Goal: Information Seeking & Learning: Learn about a topic

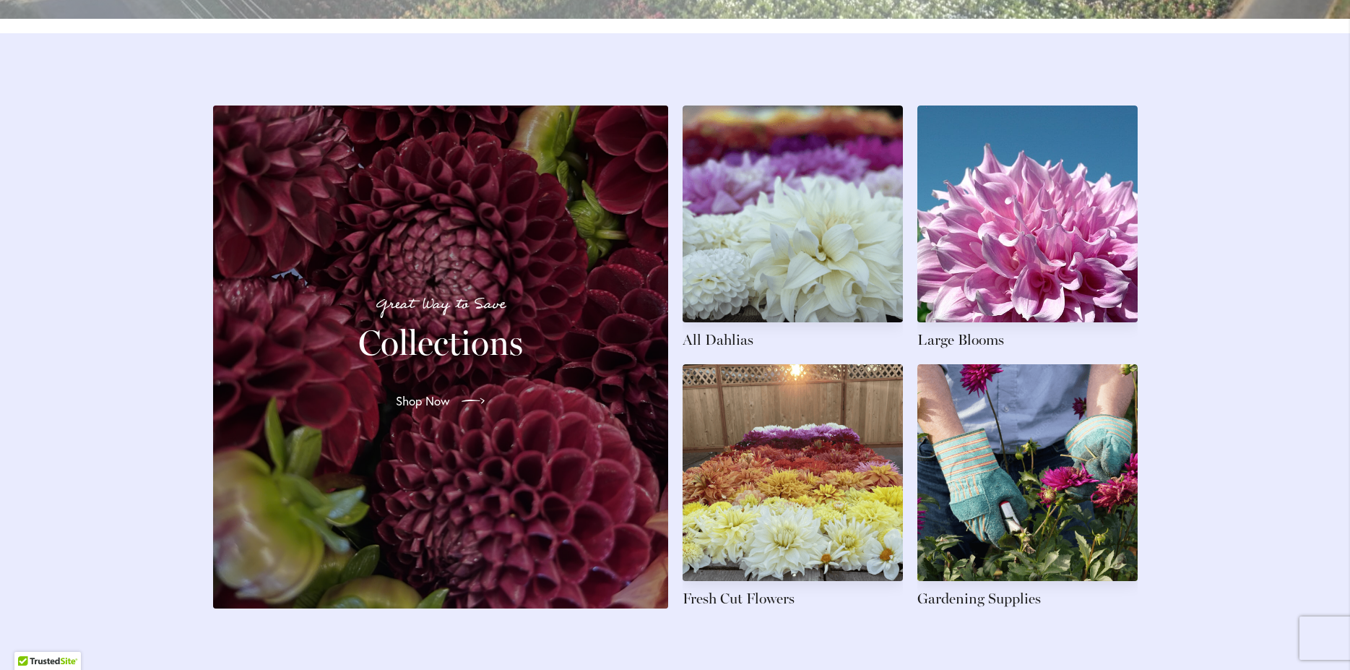
scroll to position [2107, 0]
click at [724, 349] on link at bounding box center [793, 227] width 220 height 244
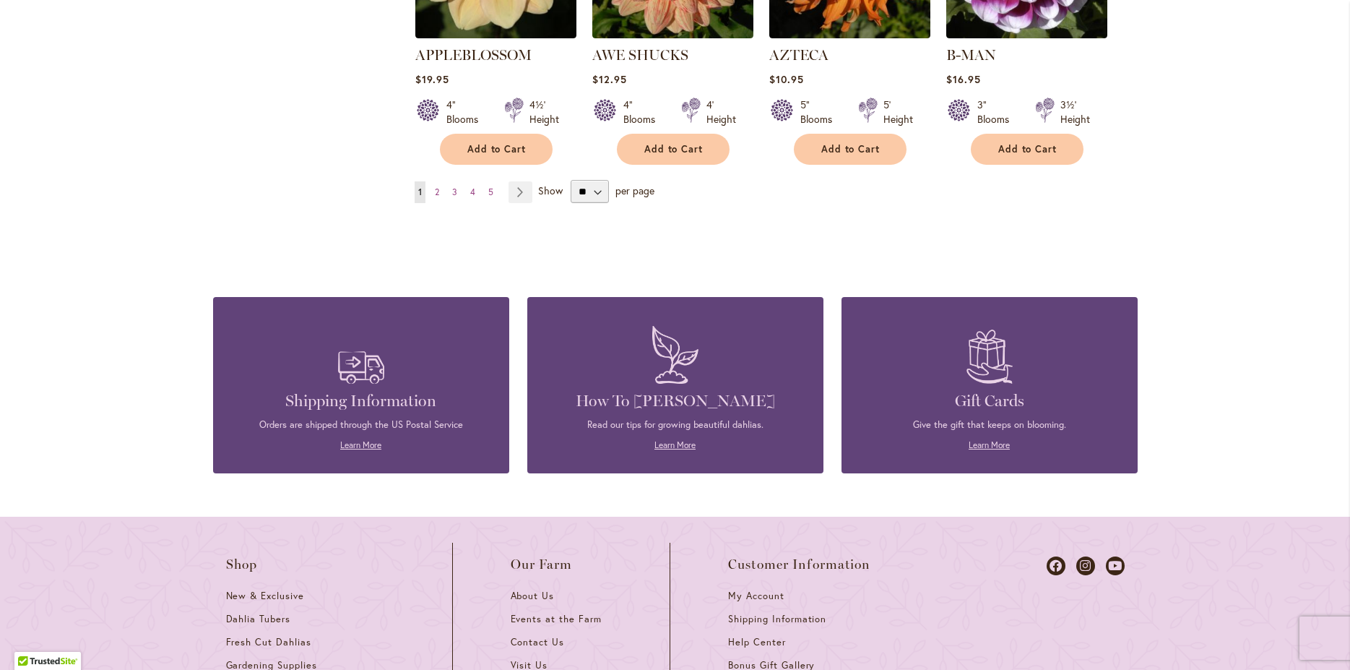
scroll to position [1432, 0]
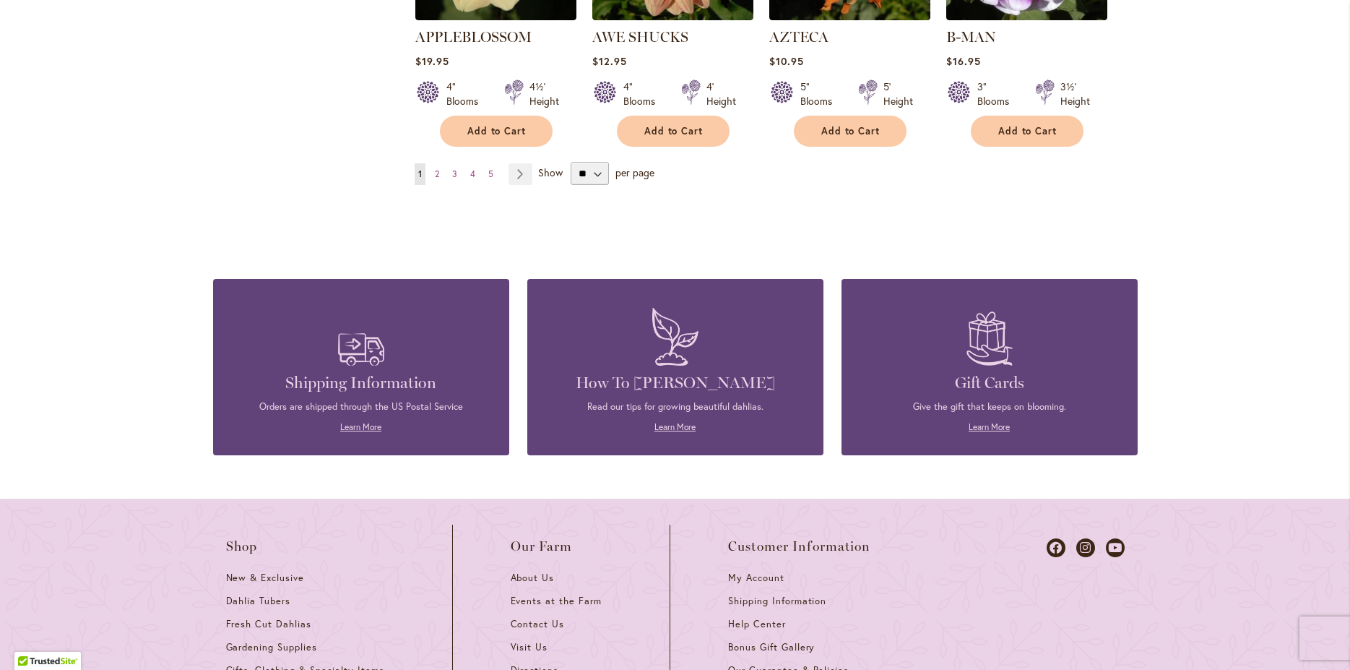
click at [681, 342] on img at bounding box center [675, 337] width 61 height 72
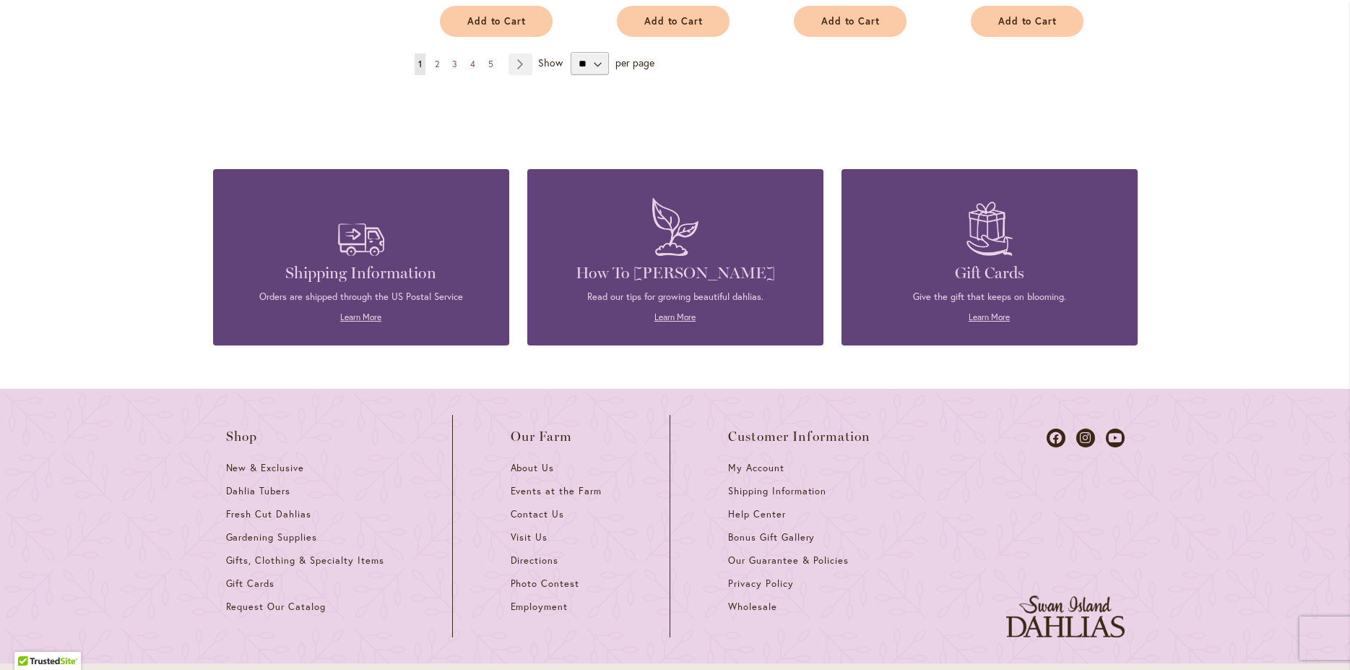
scroll to position [1345, 0]
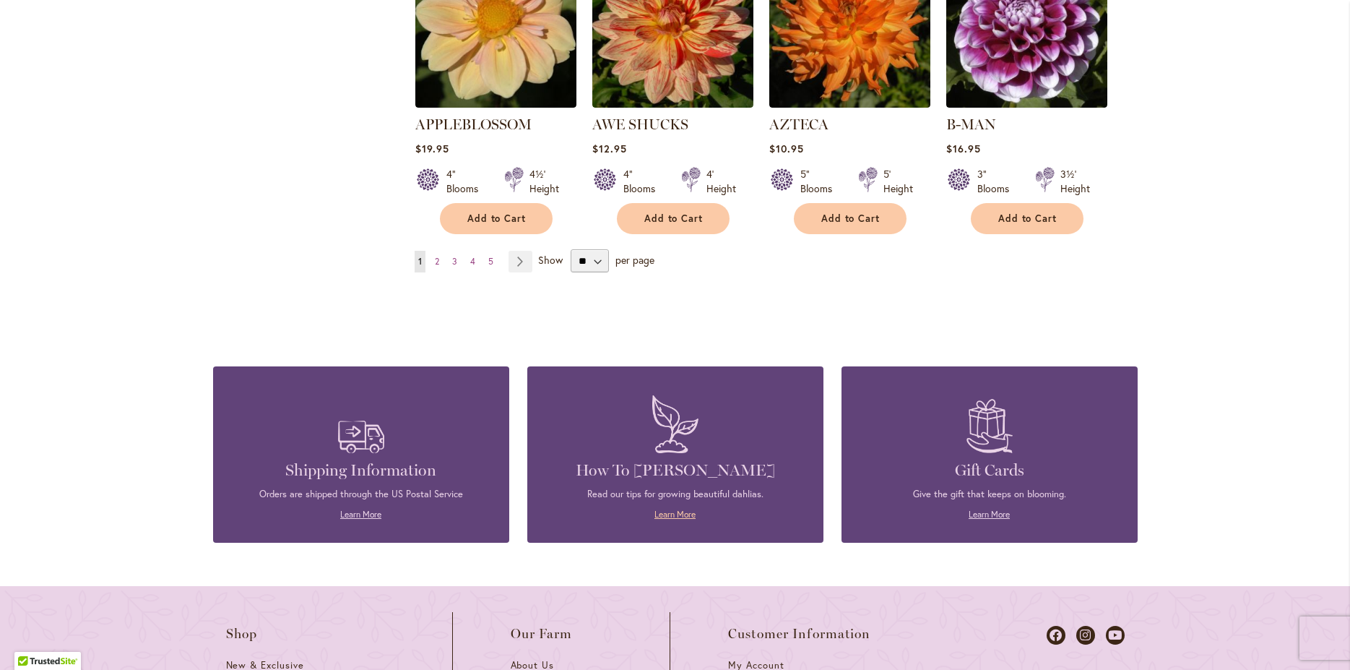
drag, startPoint x: 665, startPoint y: 487, endPoint x: 673, endPoint y: 486, distance: 8.0
click at [666, 509] on link "Learn More" at bounding box center [675, 514] width 41 height 11
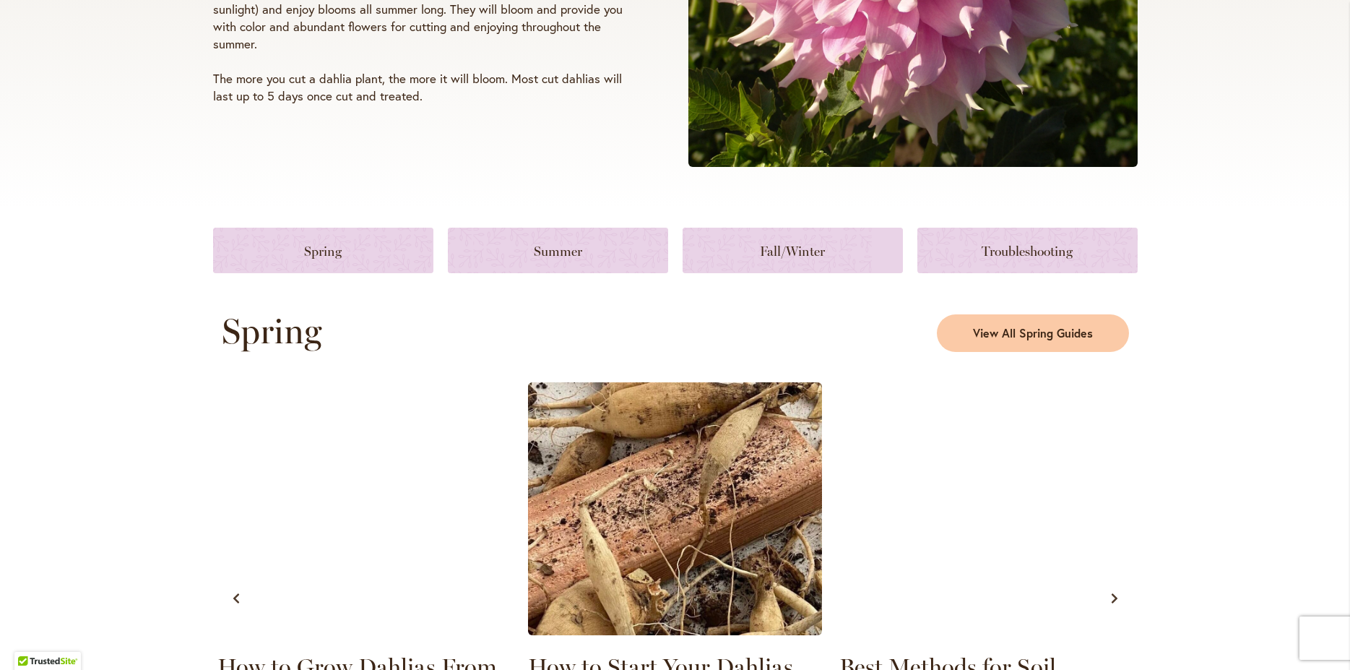
scroll to position [468, 0]
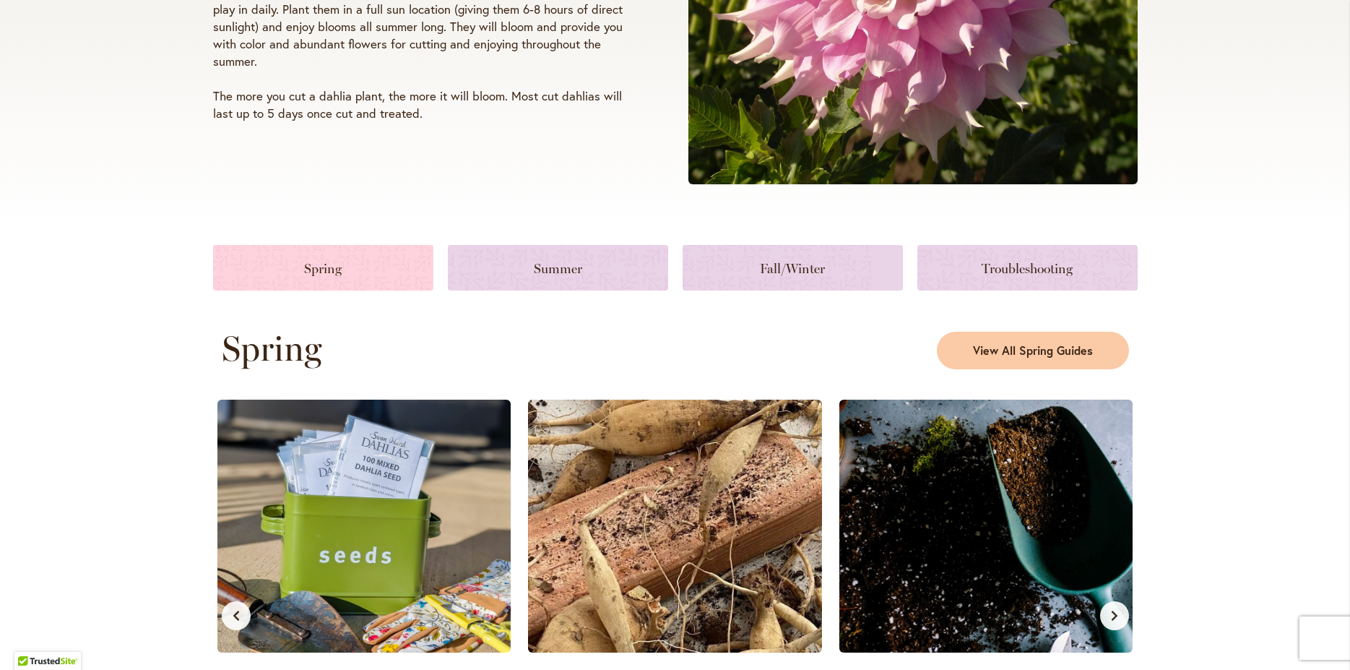
click at [363, 277] on link at bounding box center [323, 268] width 220 height 46
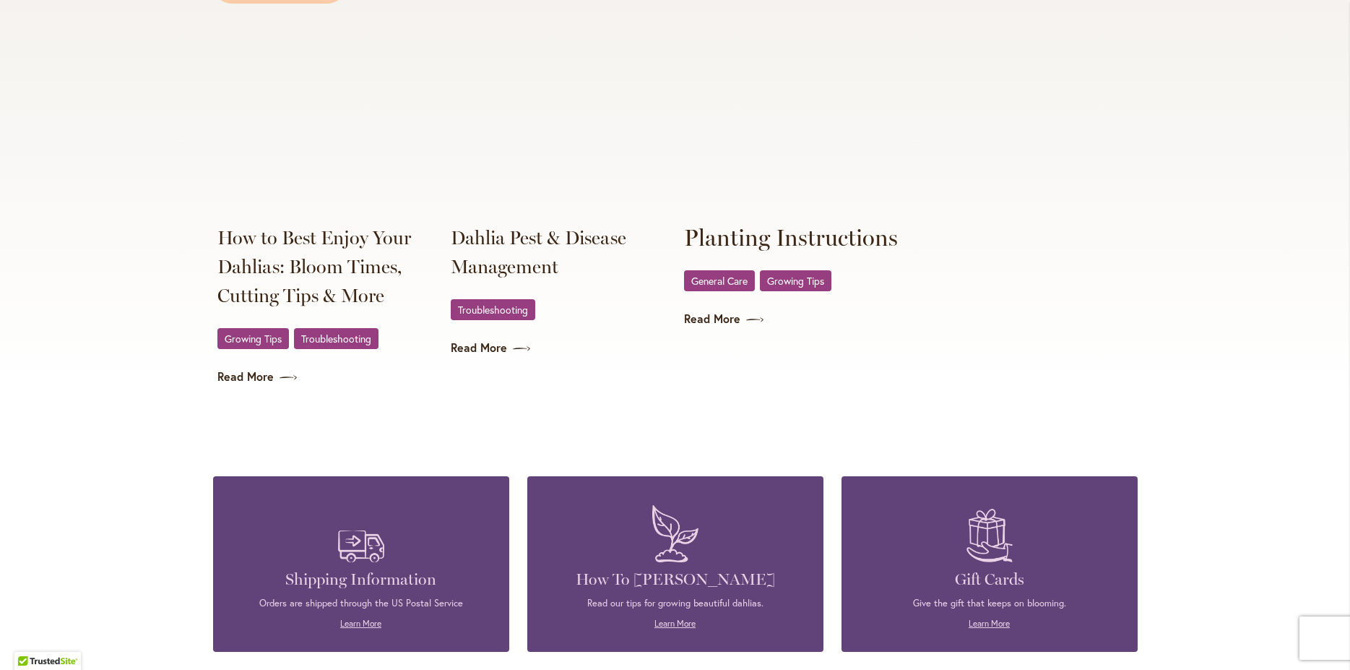
scroll to position [2816, 0]
